Goal: Information Seeking & Learning: Learn about a topic

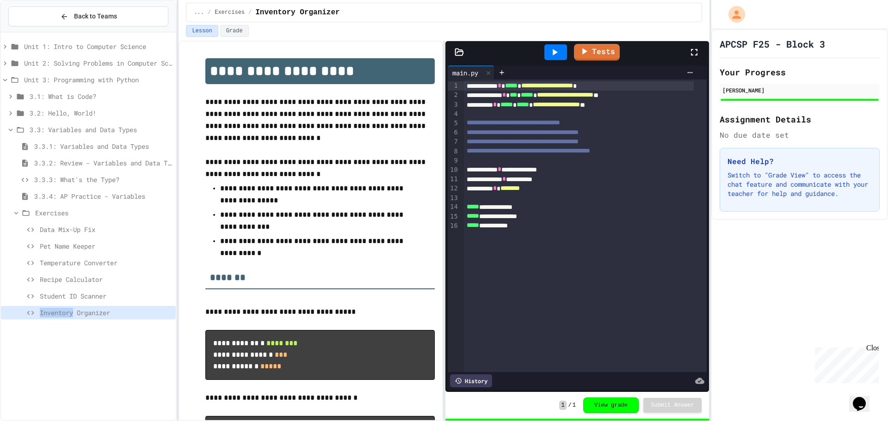
drag, startPoint x: 0, startPoint y: 0, endPoint x: 68, endPoint y: 312, distance: 318.9
click at [68, 312] on span "Inventory Organizer" at bounding box center [106, 313] width 132 height 10
click at [97, 178] on span "3.3.3: What's the Type?" at bounding box center [103, 180] width 138 height 10
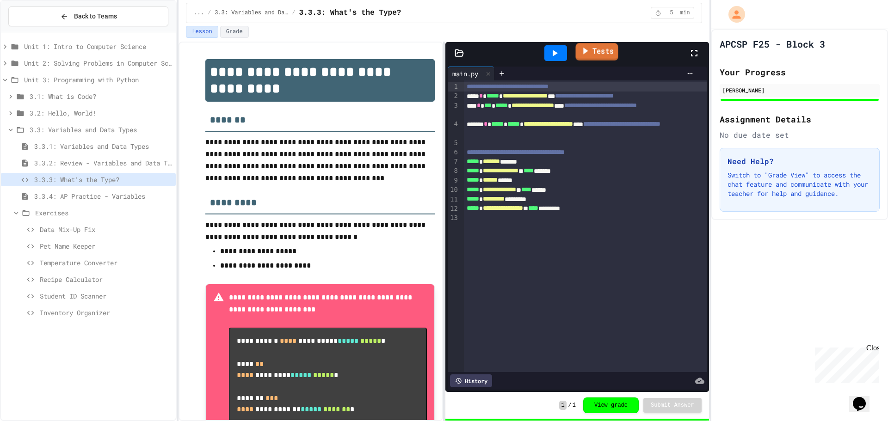
click at [610, 54] on link "Tests" at bounding box center [596, 52] width 43 height 18
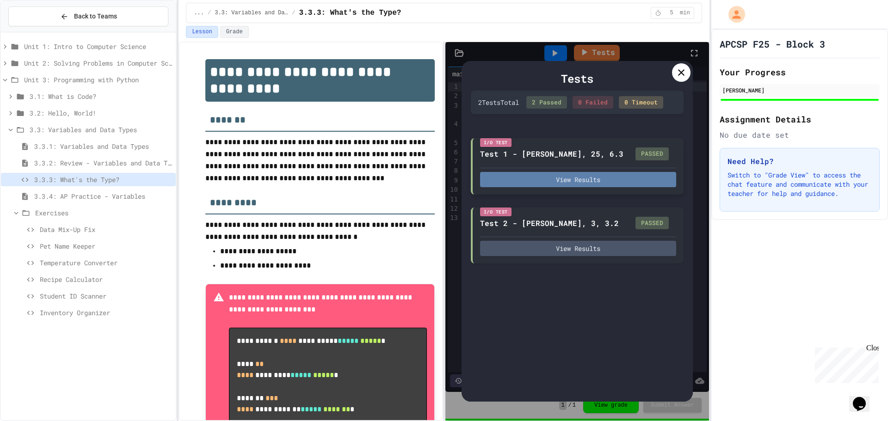
click at [616, 187] on button "View Results" at bounding box center [578, 179] width 196 height 15
type textarea "*"
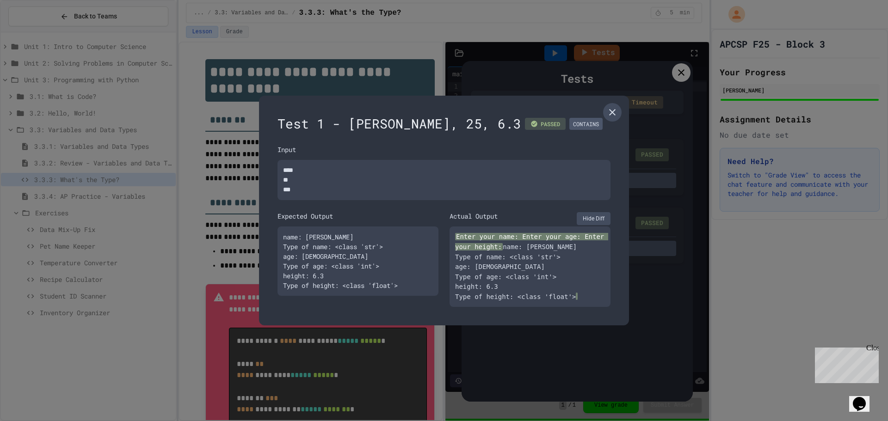
click at [620, 111] on link at bounding box center [612, 112] width 18 height 18
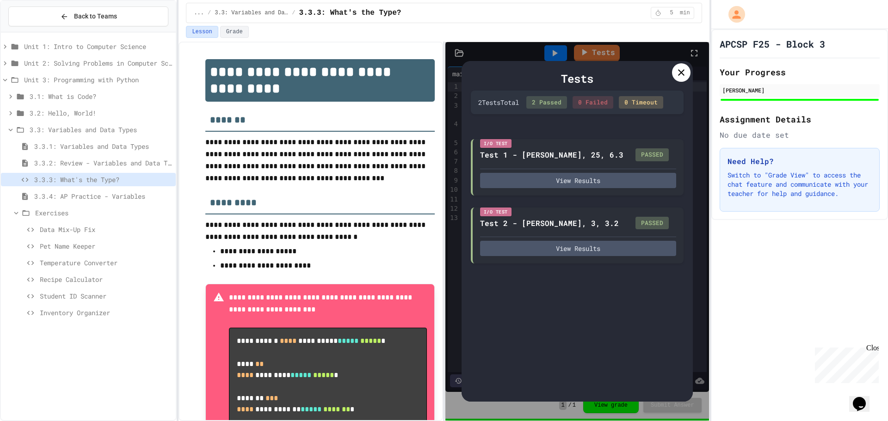
click at [683, 76] on icon at bounding box center [681, 72] width 11 height 11
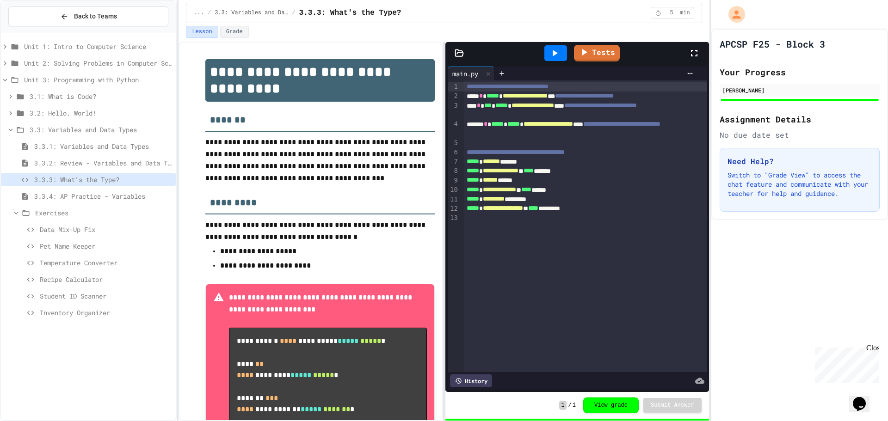
click at [100, 142] on span "3.3.1: Variables and Data Types" at bounding box center [103, 146] width 138 height 10
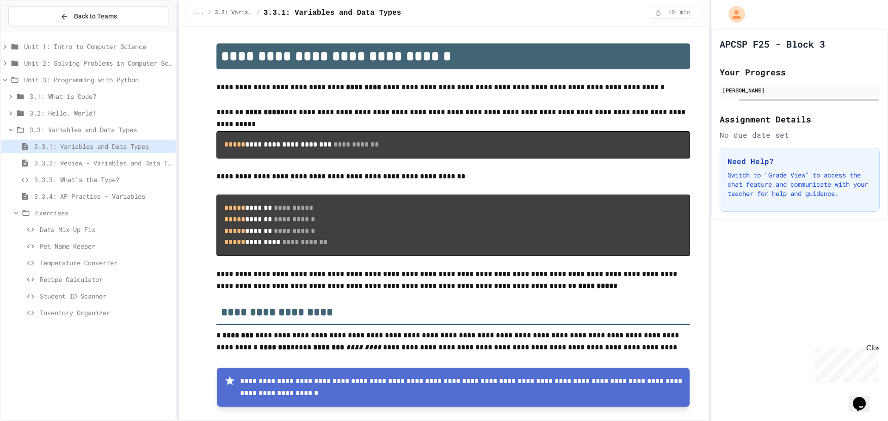
click at [111, 160] on span "3.3.2: Review - Variables and Data Types" at bounding box center [103, 163] width 138 height 10
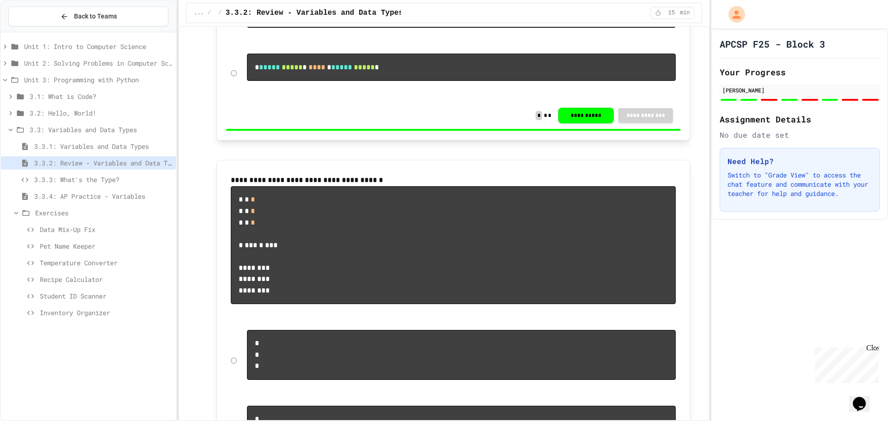
scroll to position [1156, 0]
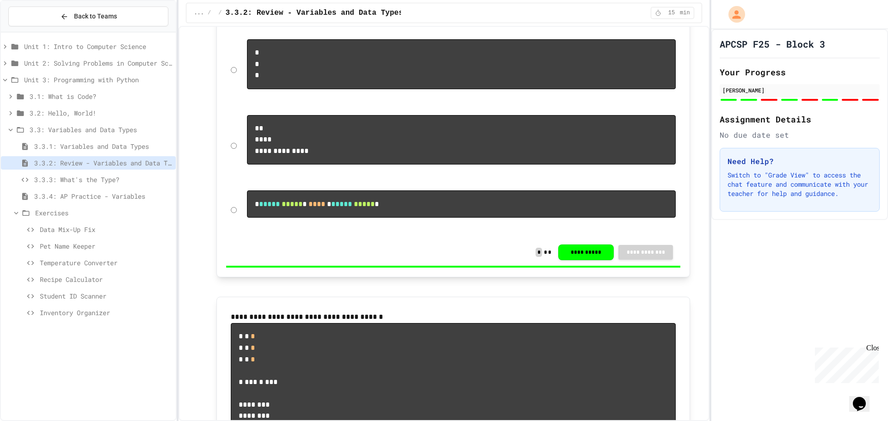
click at [137, 194] on span "3.3.4: AP Practice - Variables" at bounding box center [103, 196] width 138 height 10
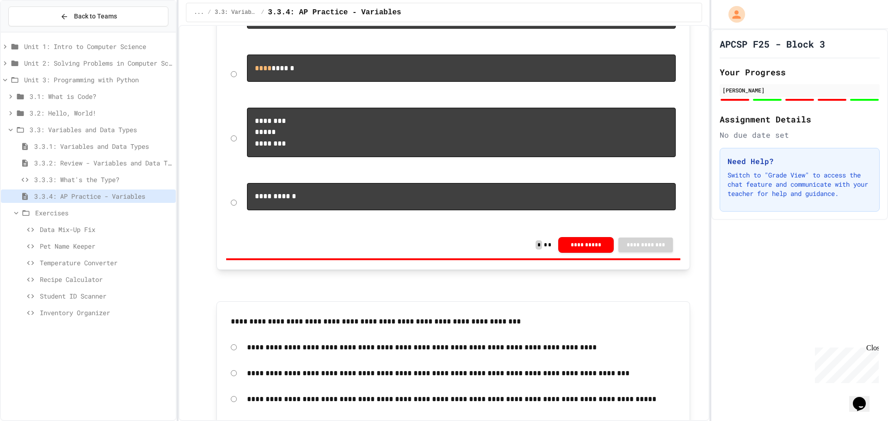
scroll to position [1017, 0]
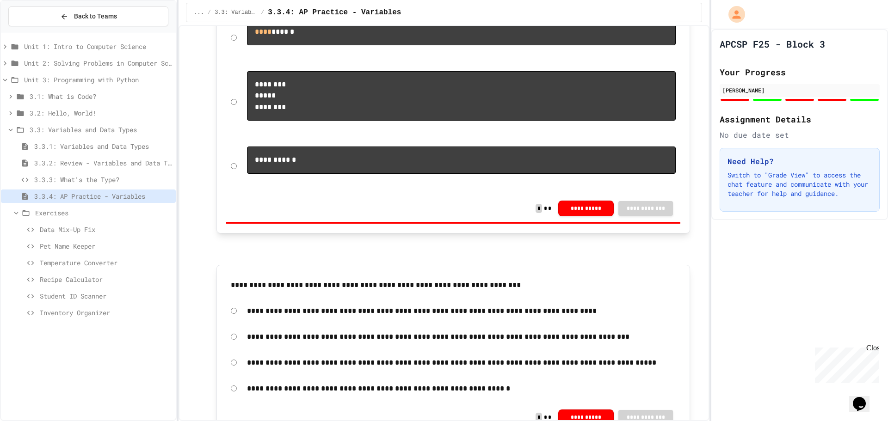
click at [133, 247] on span "Pet Name Keeper" at bounding box center [106, 246] width 132 height 10
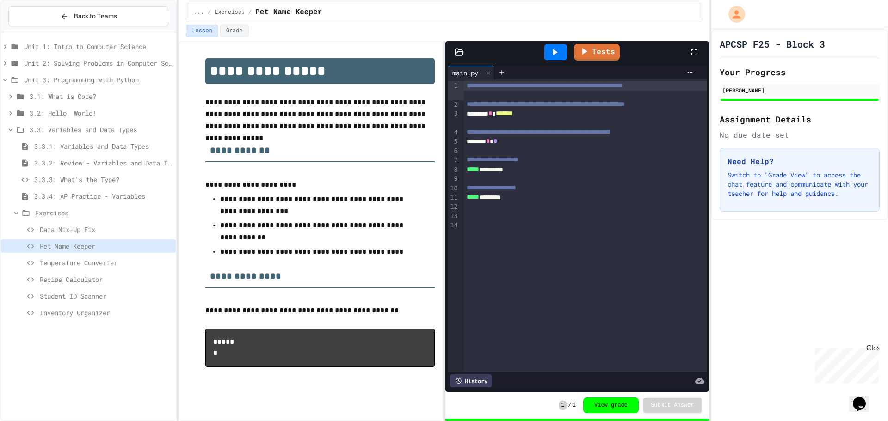
click at [86, 312] on span "Inventory Organizer" at bounding box center [106, 313] width 132 height 10
